Goal: Navigation & Orientation: Find specific page/section

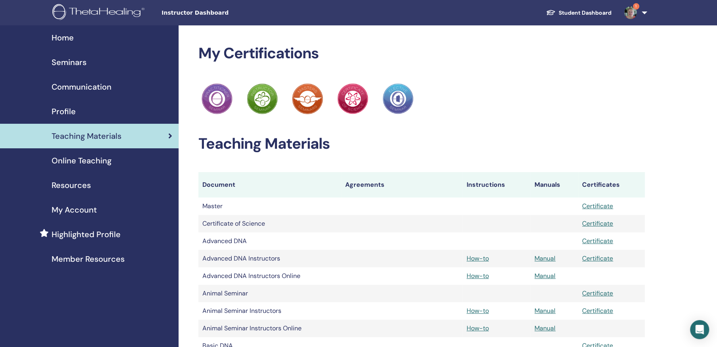
click at [83, 204] on span "My Account" at bounding box center [74, 210] width 45 height 12
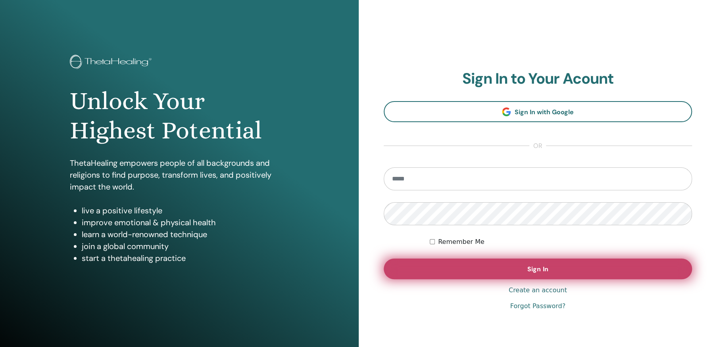
type input "**********"
click at [537, 268] on span "Sign In" at bounding box center [538, 269] width 21 height 8
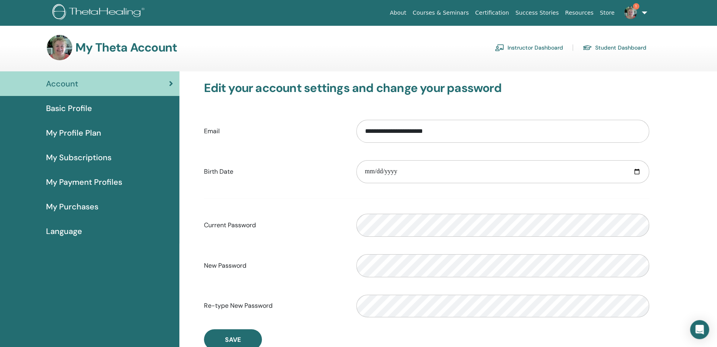
click at [526, 46] on link "Instructor Dashboard" at bounding box center [529, 47] width 68 height 13
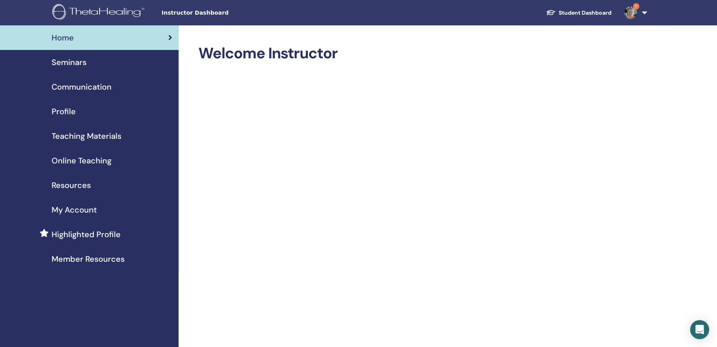
click at [78, 258] on span "Member Resources" at bounding box center [88, 259] width 73 height 12
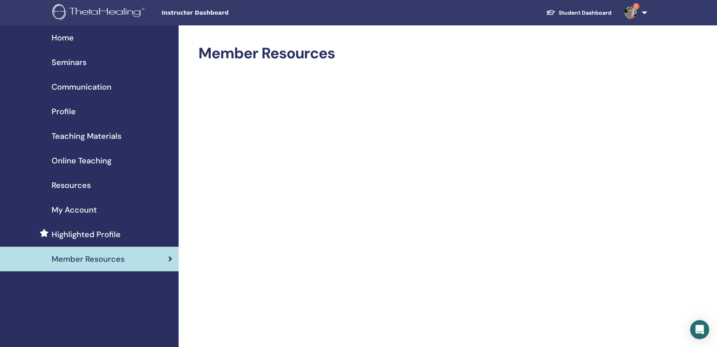
click at [93, 158] on span "Online Teaching" at bounding box center [82, 161] width 60 height 12
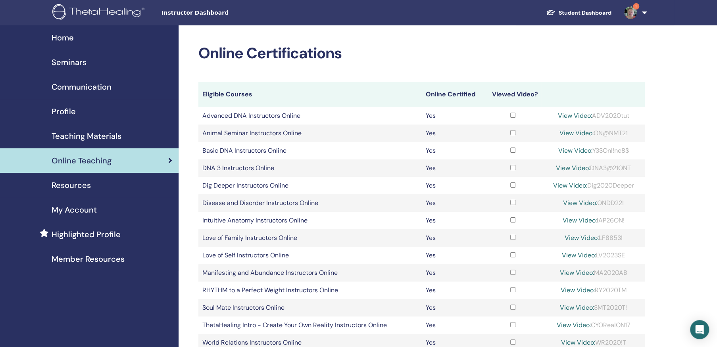
click at [86, 134] on span "Teaching Materials" at bounding box center [87, 136] width 70 height 12
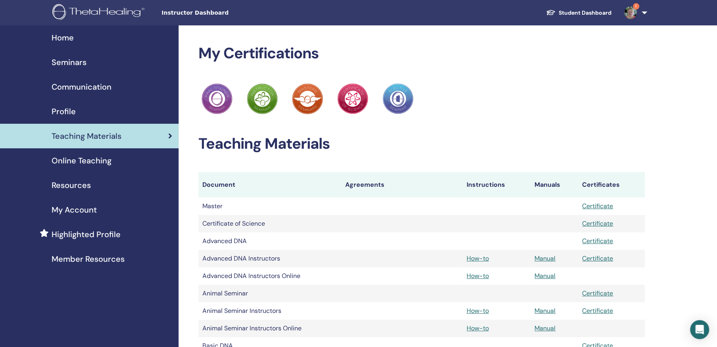
click at [70, 60] on span "Seminars" at bounding box center [69, 62] width 35 height 12
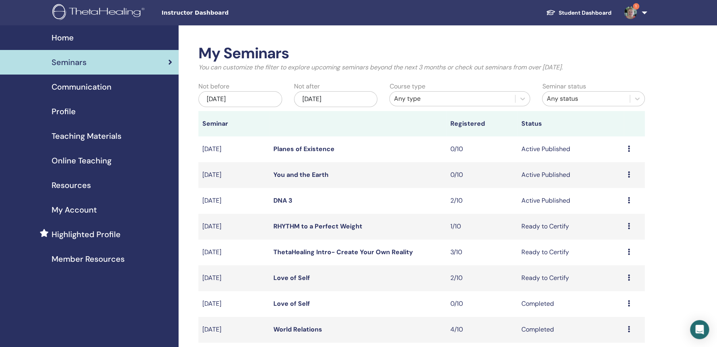
click at [86, 84] on span "Communication" at bounding box center [82, 87] width 60 height 12
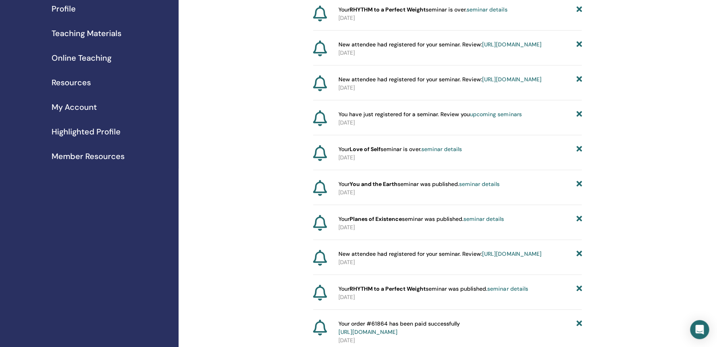
scroll to position [119, 0]
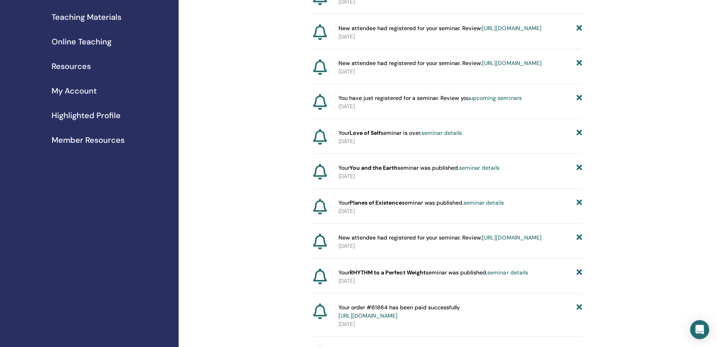
click at [81, 89] on span "My Account" at bounding box center [74, 91] width 45 height 12
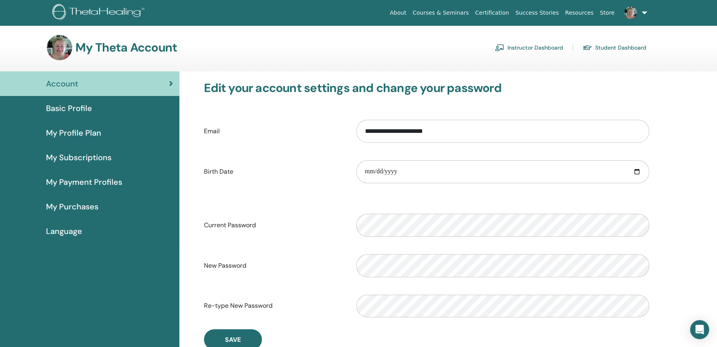
click at [79, 204] on span "My Purchases" at bounding box center [72, 207] width 52 height 12
